Goal: Answer question/provide support: Answer question/provide support

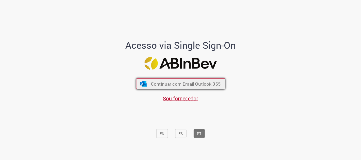
click at [191, 86] on span "Continuar com Email Outlook 365" at bounding box center [186, 84] width 70 height 6
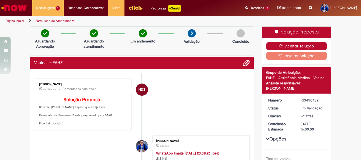
click at [311, 47] on button "Aceitar solução" at bounding box center [296, 46] width 61 height 8
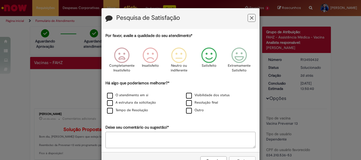
click at [207, 55] on icon "Feedback" at bounding box center [209, 56] width 20 height 16
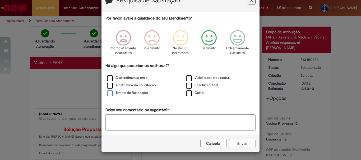
click at [108, 91] on label "Tempo de Resolução" at bounding box center [127, 93] width 41 height 5
click at [245, 144] on button "Enviar" at bounding box center [242, 143] width 26 height 9
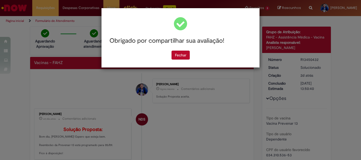
scroll to position [0, 0]
click at [184, 54] on button "Fechar" at bounding box center [180, 55] width 18 height 9
